Goal: Task Accomplishment & Management: Use online tool/utility

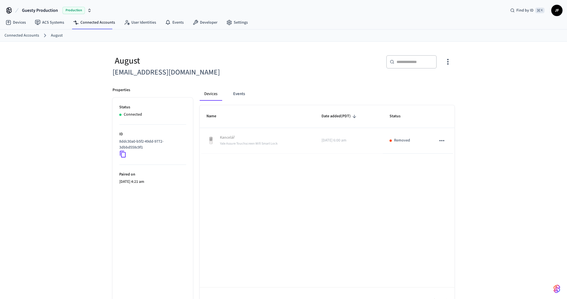
click at [320, 72] on div "​ ​" at bounding box center [371, 64] width 168 height 18
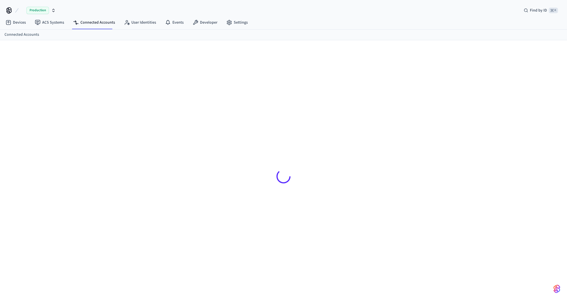
click at [330, 21] on div "Devices ACS Systems Connected Accounts User Identities Events Developer Settings" at bounding box center [283, 22] width 567 height 13
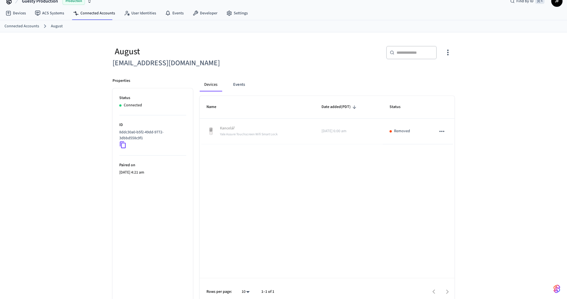
scroll to position [10, 0]
click at [121, 143] on icon at bounding box center [122, 144] width 7 height 7
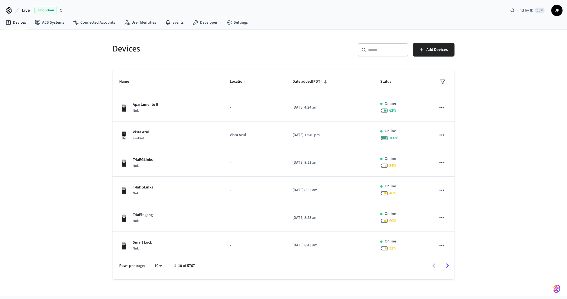
click at [313, 38] on div "​ ​ Add Devices" at bounding box center [367, 48] width 174 height 25
